Goal: Information Seeking & Learning: Learn about a topic

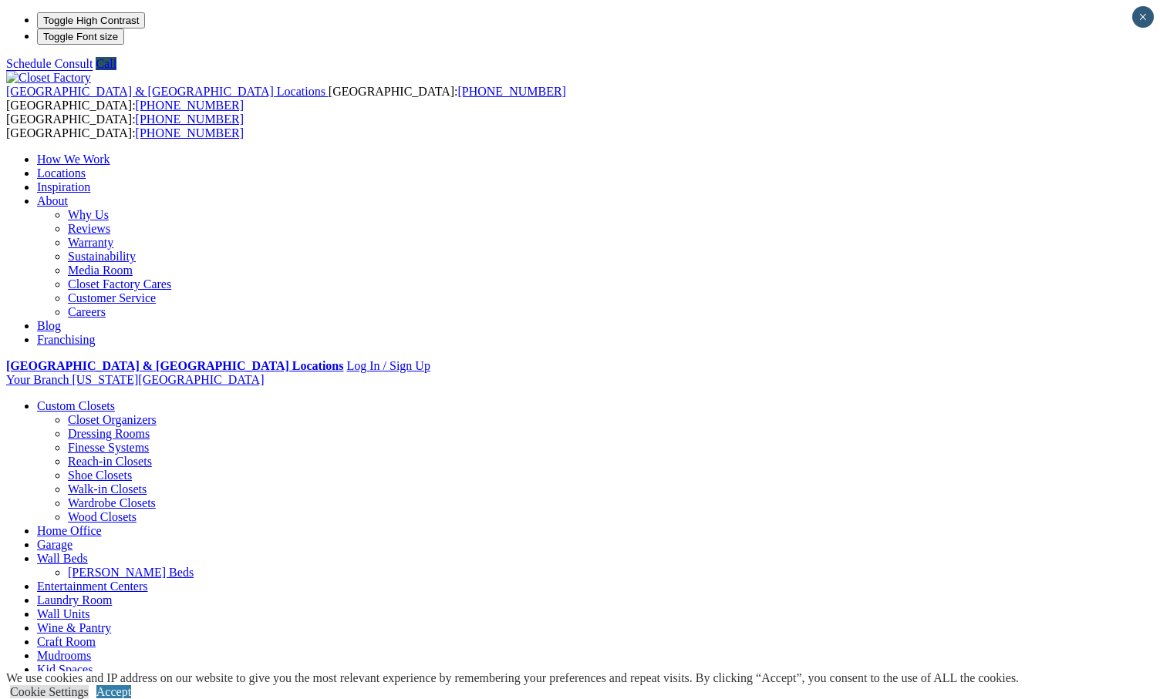
click at [109, 208] on link "Why Us" at bounding box center [88, 214] width 41 height 13
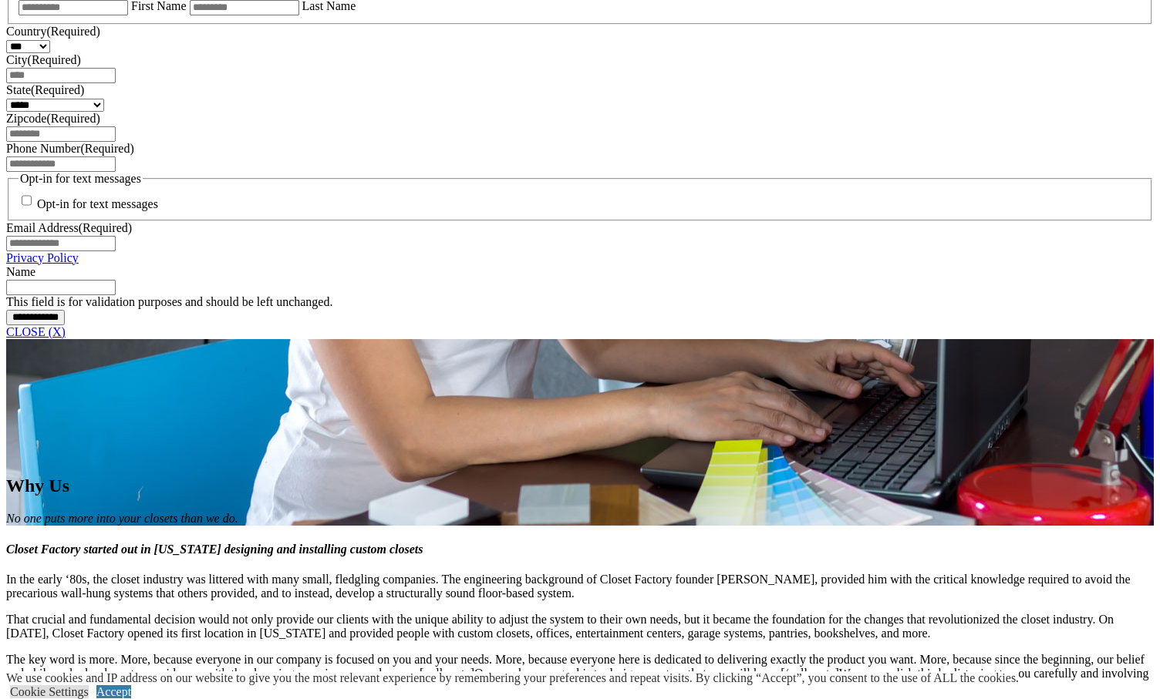
scroll to position [1609, 0]
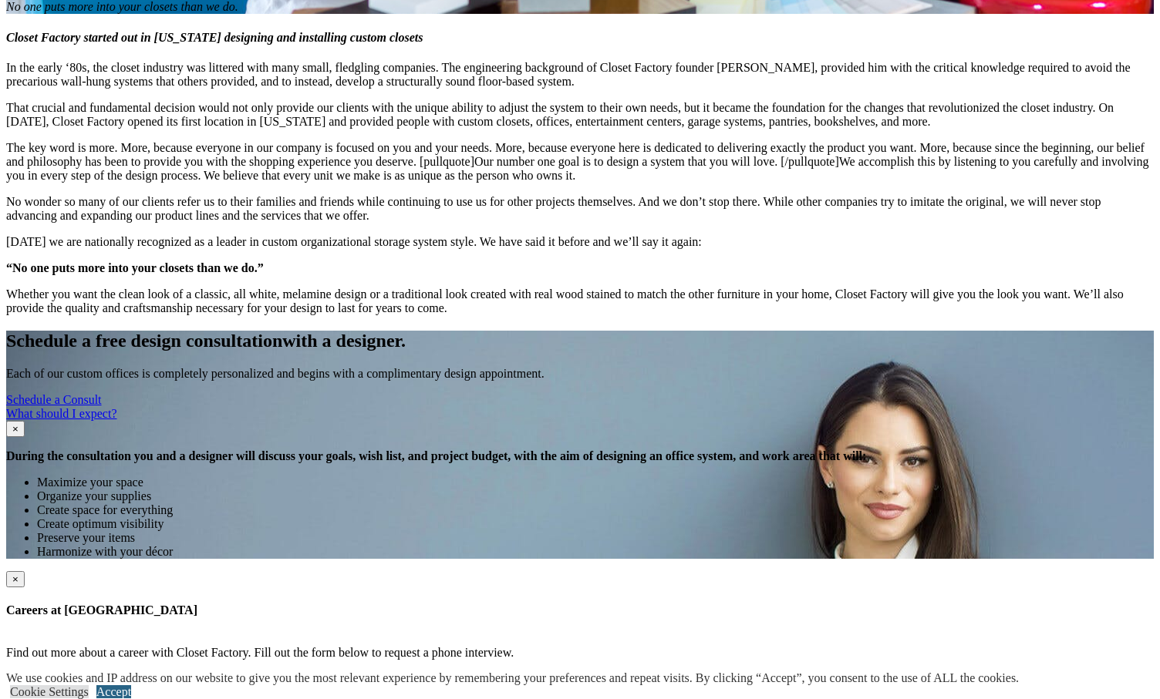
click at [131, 686] on link "Accept" at bounding box center [113, 692] width 35 height 13
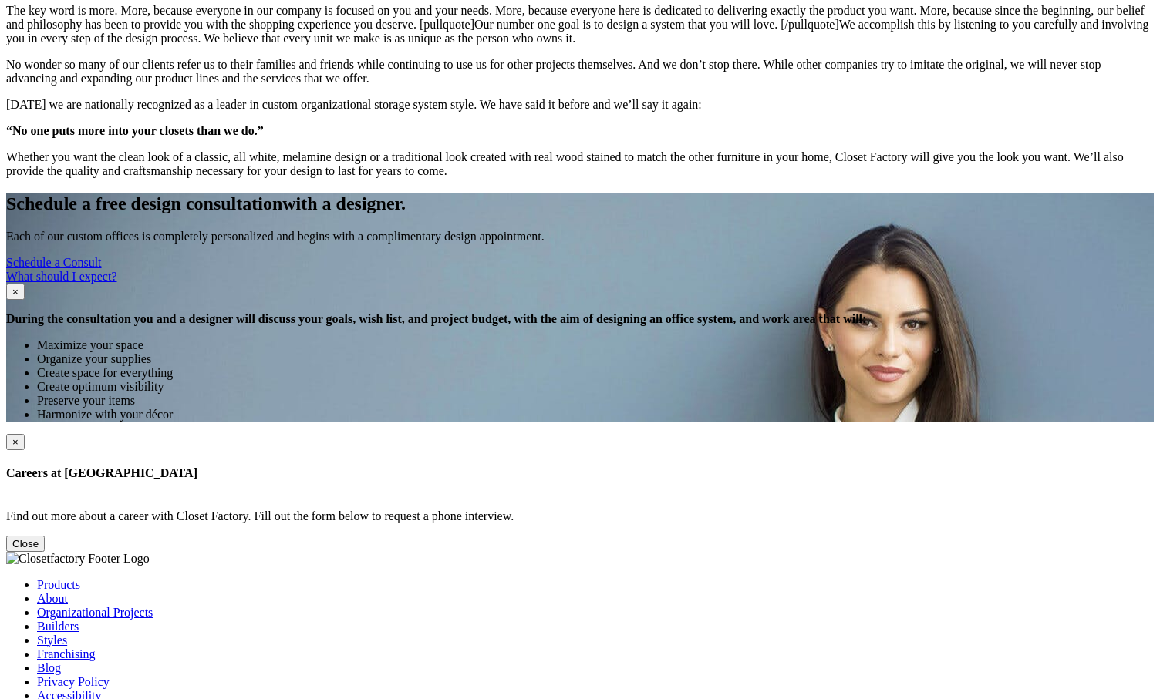
scroll to position [1356, 0]
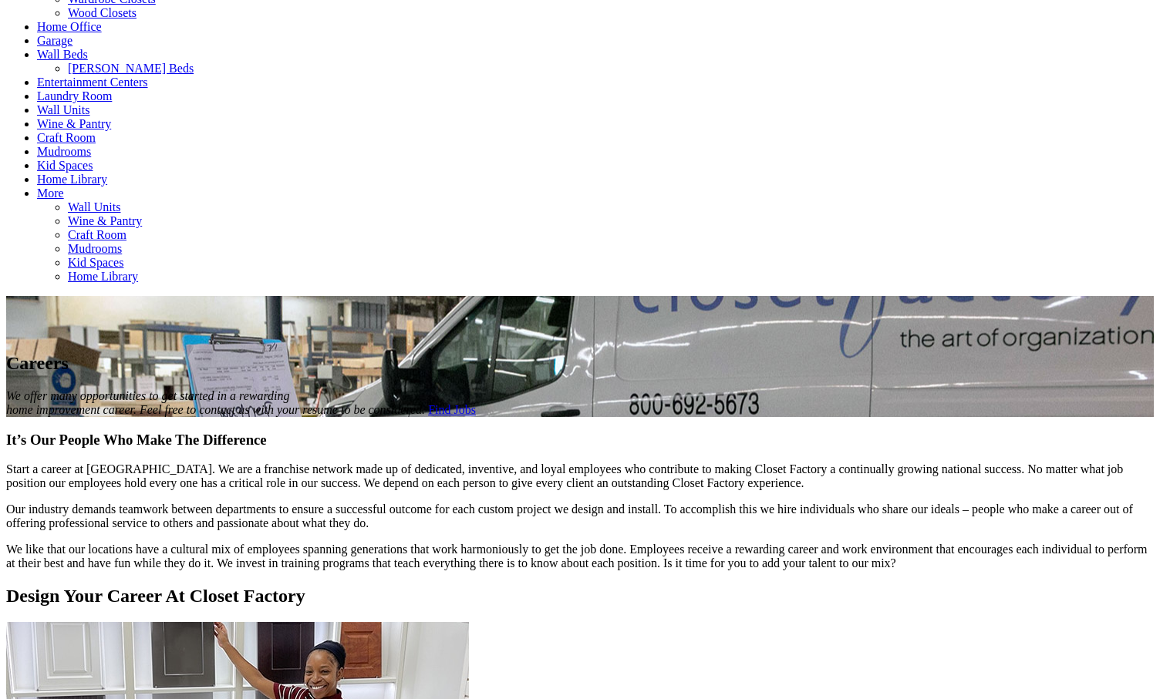
scroll to position [743, 0]
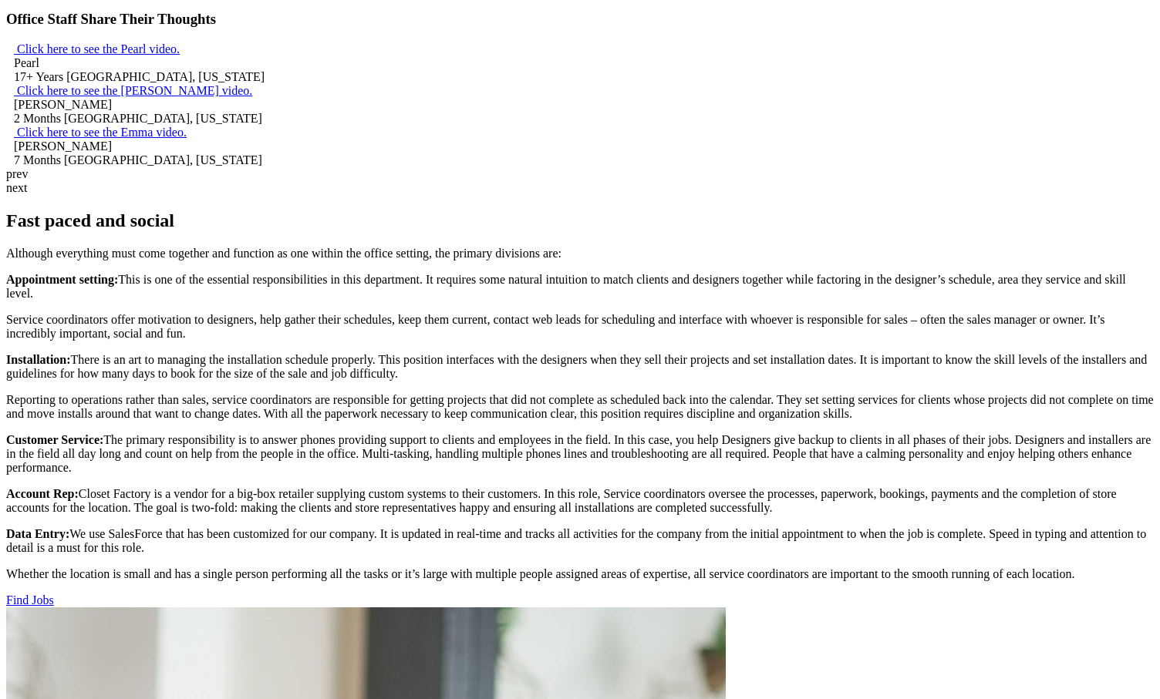
scroll to position [1346, 0]
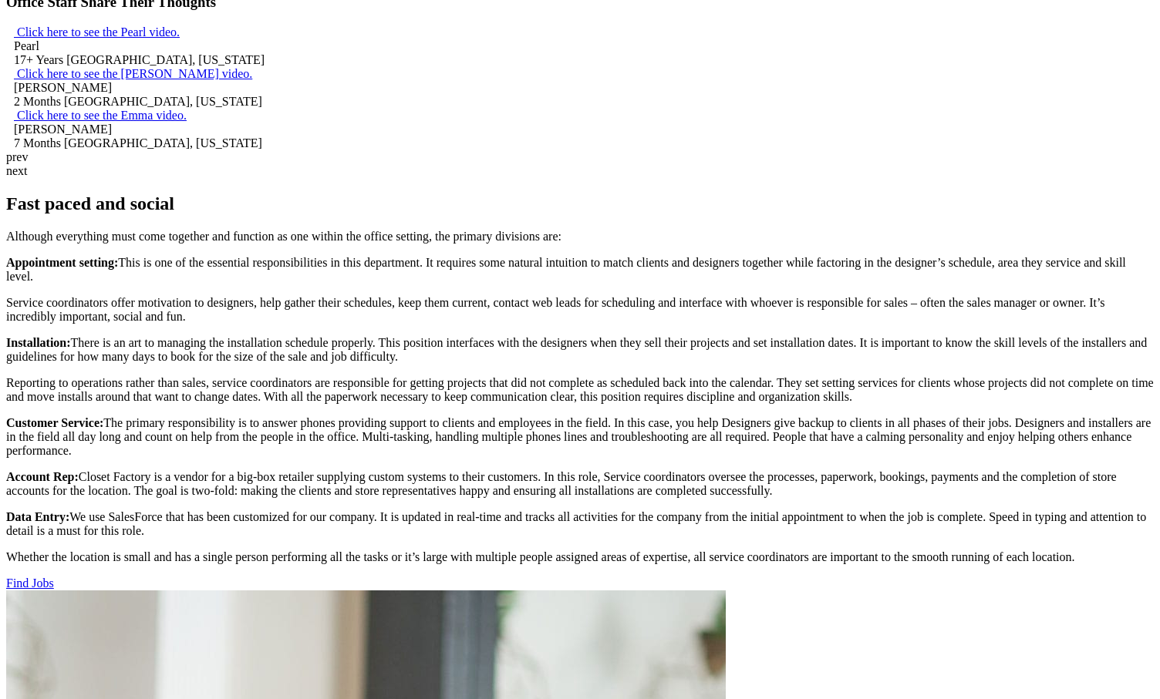
click at [54, 590] on link "Find Jobs" at bounding box center [30, 583] width 48 height 13
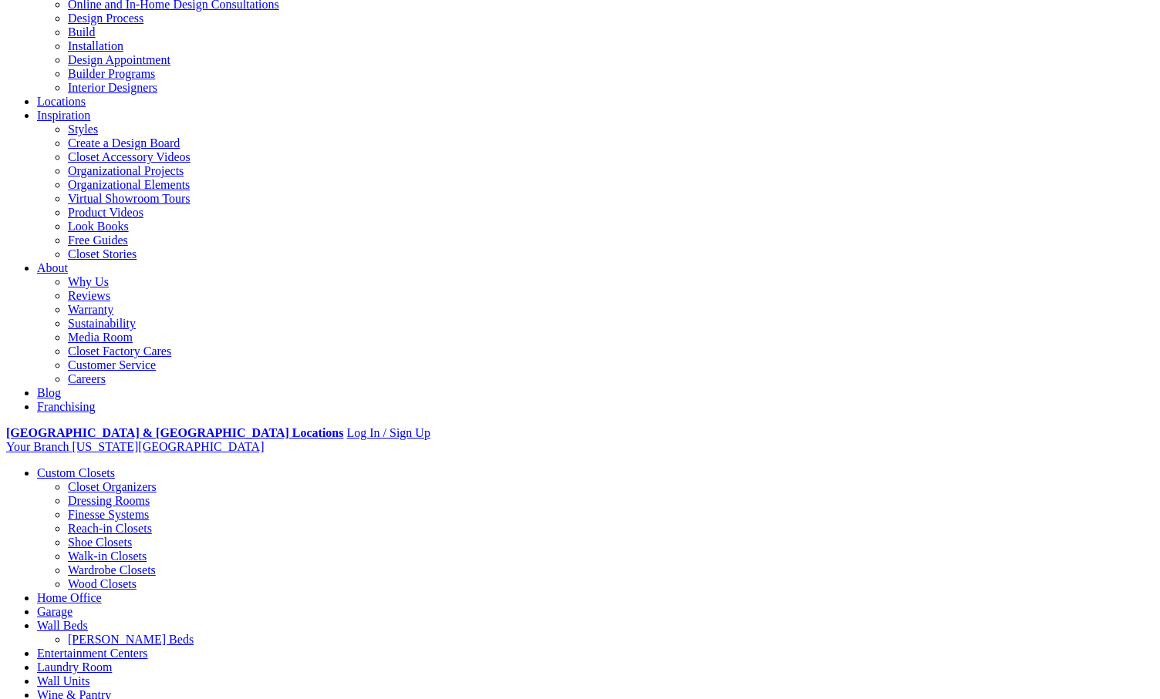
scroll to position [170, 0]
